Goal: Task Accomplishment & Management: Manage account settings

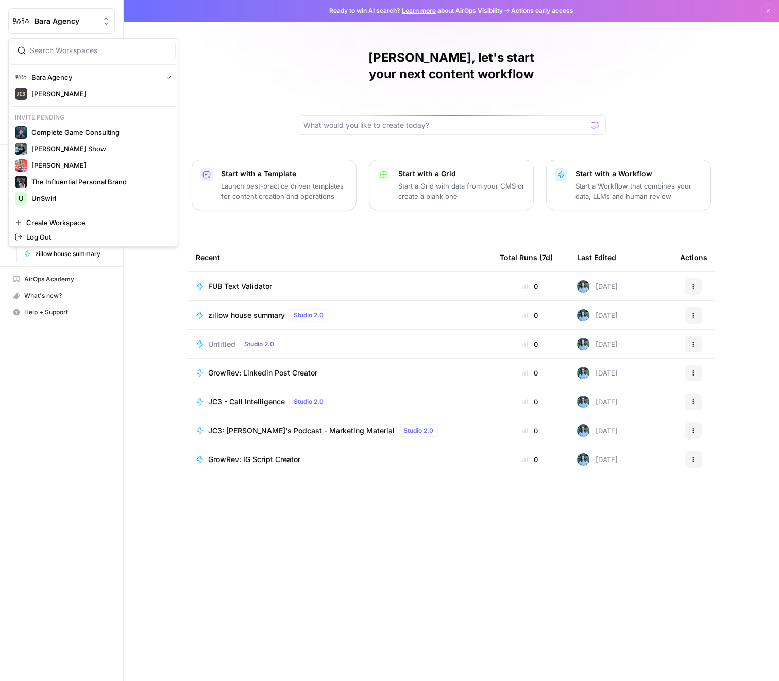
click at [85, 24] on span "Bara Agency" at bounding box center [66, 21] width 62 height 10
click at [67, 137] on span "Complete Game Consulting" at bounding box center [99, 132] width 136 height 10
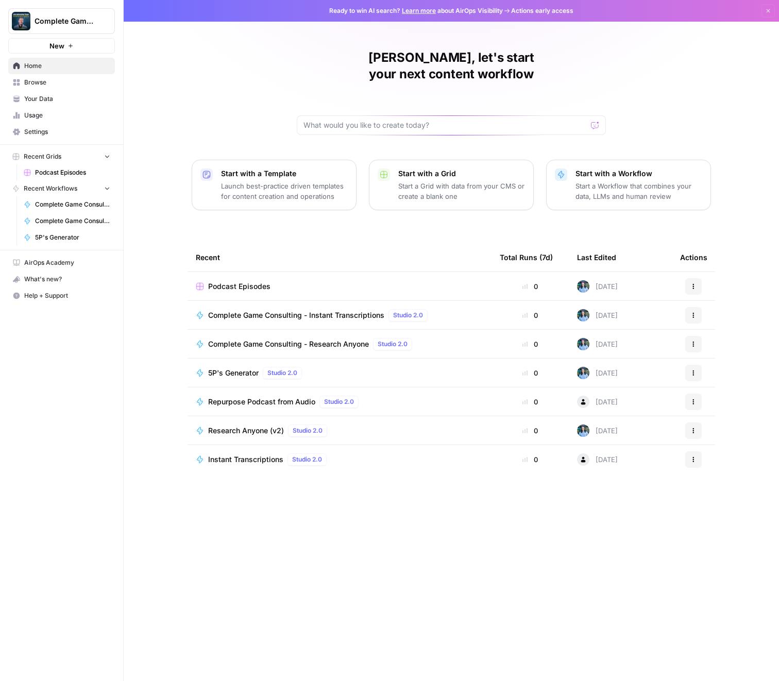
click at [59, 19] on span "Complete Game Consulting" at bounding box center [66, 21] width 62 height 10
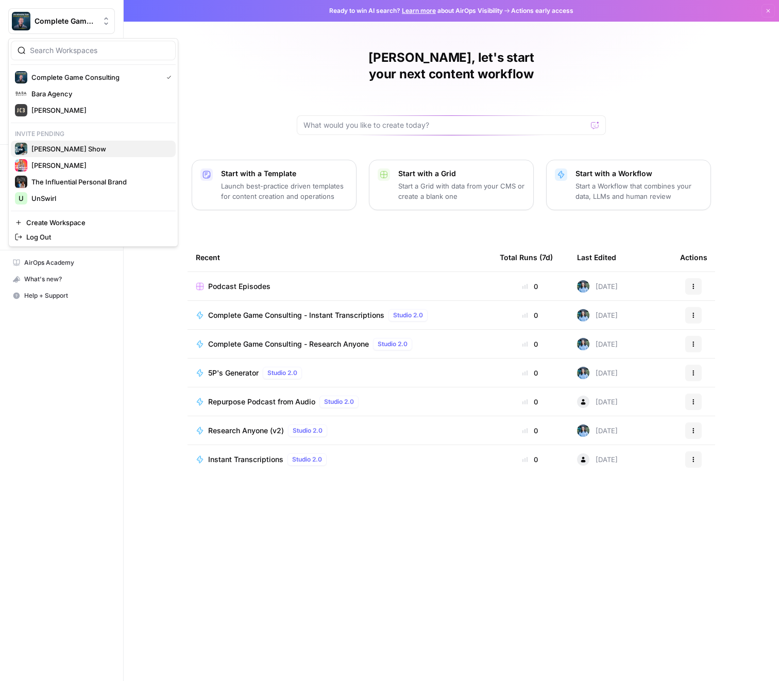
click at [56, 150] on span "[PERSON_NAME] Show" at bounding box center [99, 149] width 136 height 10
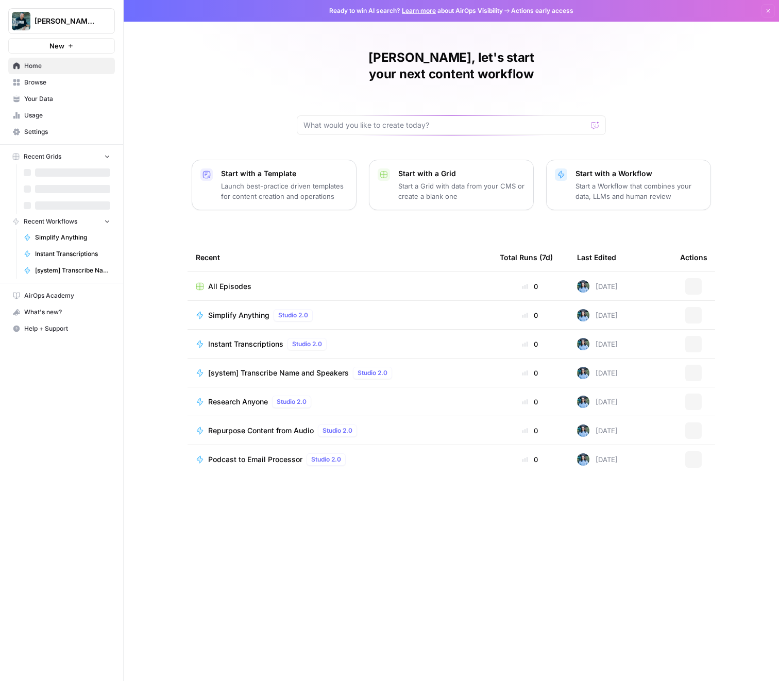
click at [55, 27] on button "[PERSON_NAME] Show" at bounding box center [61, 21] width 107 height 26
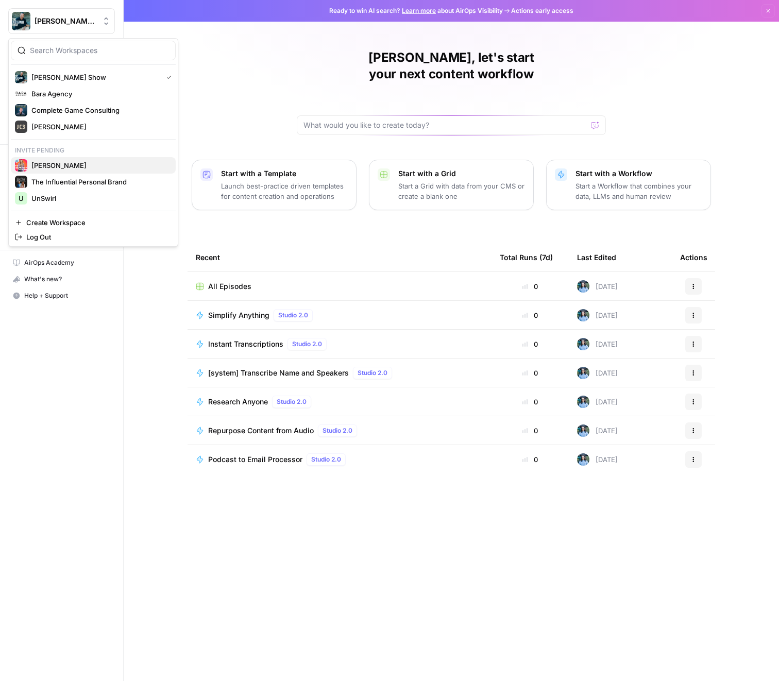
click at [54, 171] on div "[PERSON_NAME]" at bounding box center [93, 165] width 157 height 12
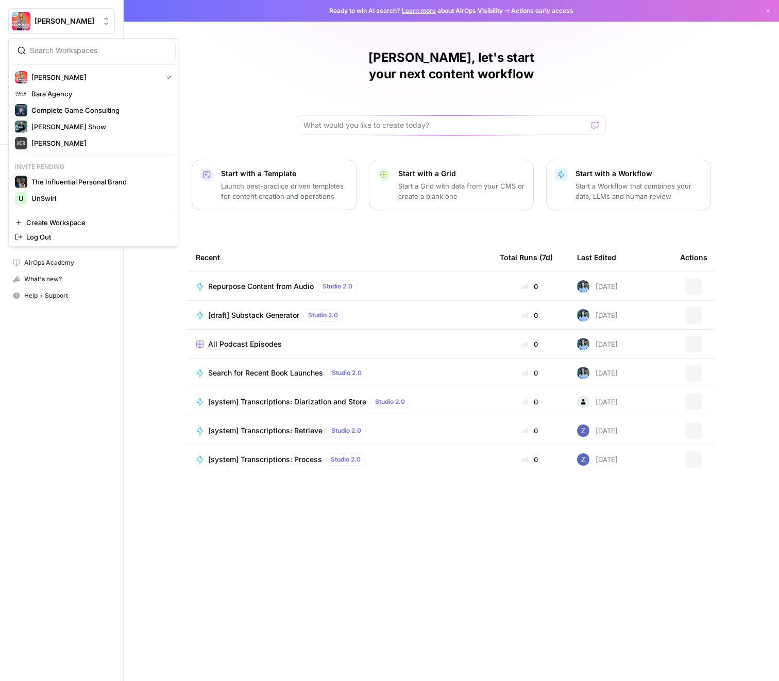
click at [56, 27] on button "[PERSON_NAME]" at bounding box center [61, 21] width 107 height 26
click at [55, 181] on span "The Influential Personal Brand" at bounding box center [99, 182] width 136 height 10
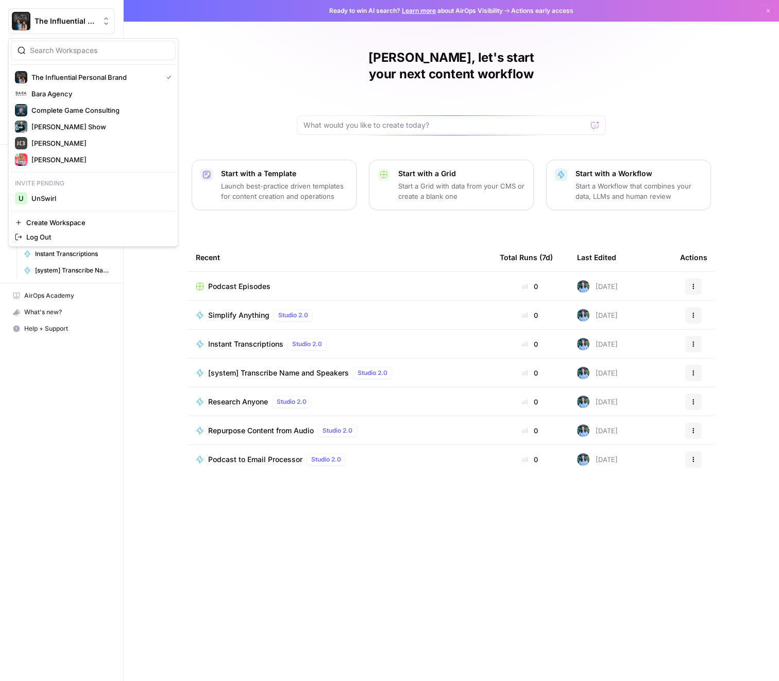
click at [52, 19] on span "The Influential Personal Brand" at bounding box center [66, 21] width 62 height 10
click at [54, 195] on span "UnSwirl" at bounding box center [99, 198] width 136 height 10
